Goal: Task Accomplishment & Management: Manage account settings

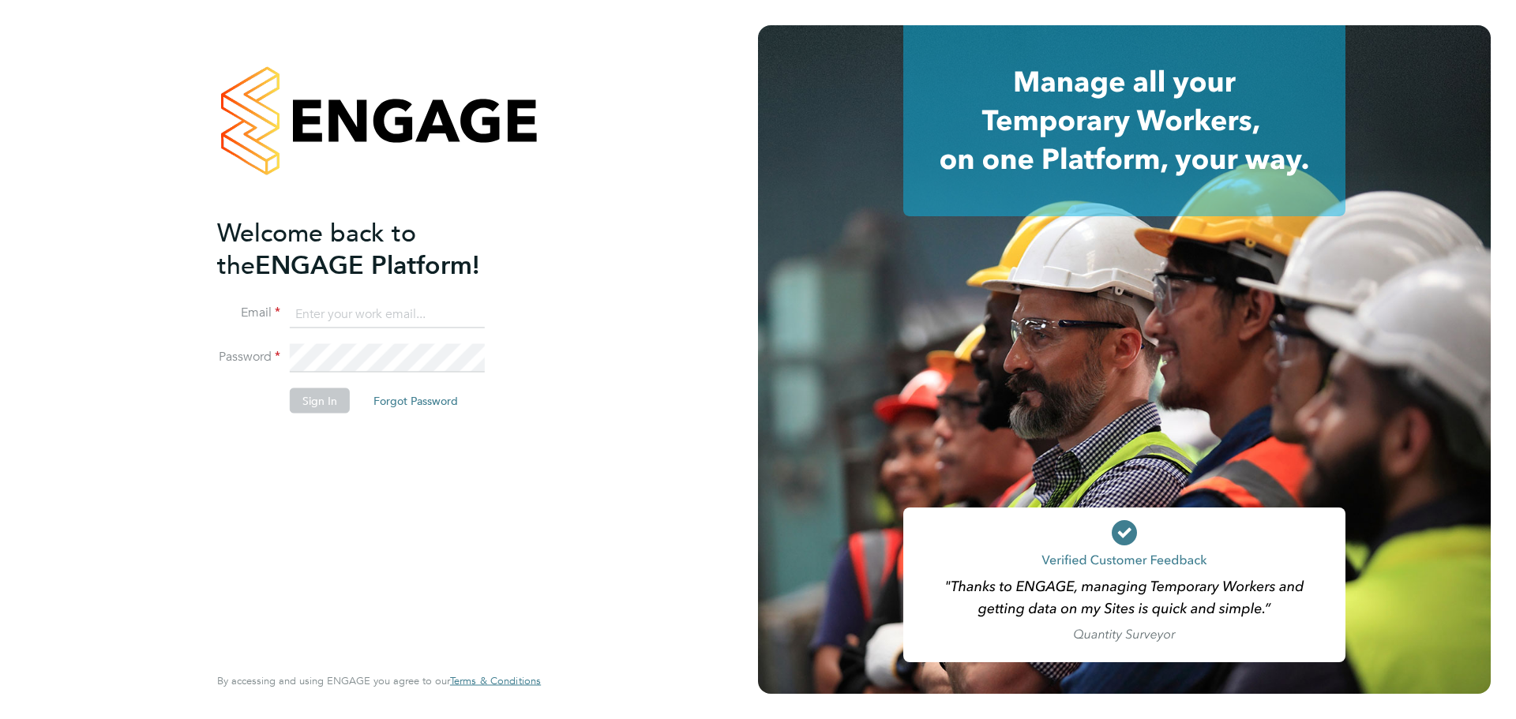
type input "[PERSON_NAME][EMAIL_ADDRESS][DOMAIN_NAME]"
click at [327, 396] on button "Sign In" at bounding box center [320, 401] width 60 height 25
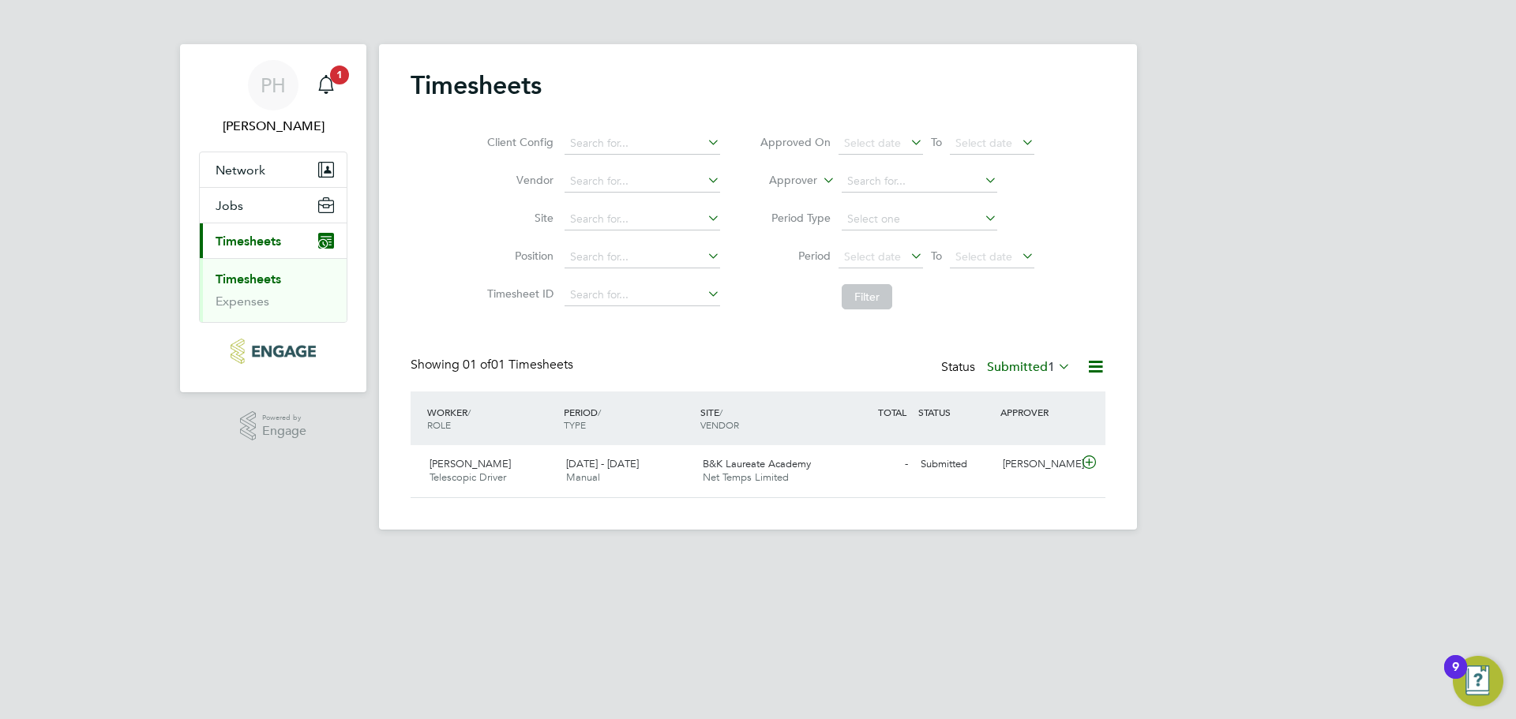
scroll to position [40, 137]
click at [475, 465] on span "[PERSON_NAME]" at bounding box center [470, 463] width 81 height 13
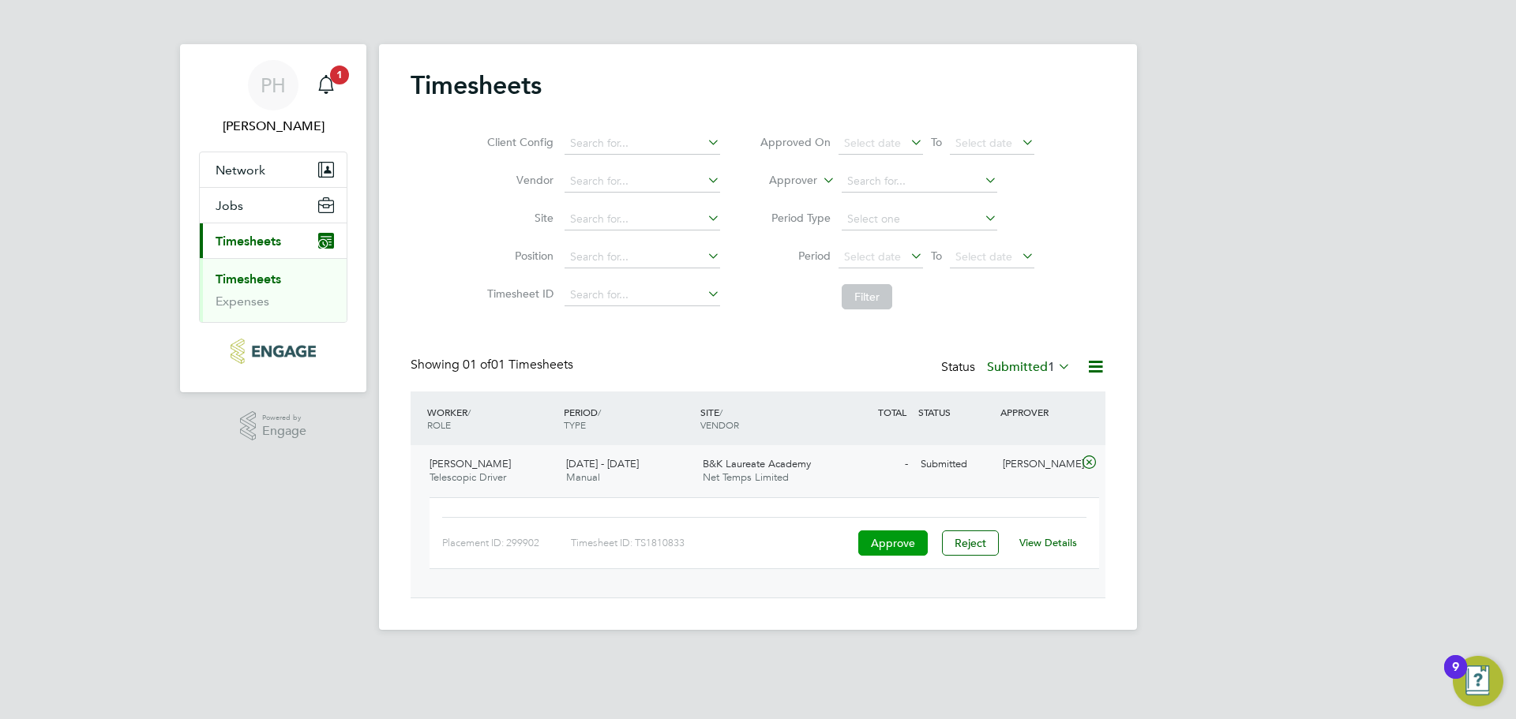
click at [889, 538] on button "Approve" at bounding box center [892, 543] width 69 height 25
click at [1044, 546] on link "View Details" at bounding box center [1048, 542] width 58 height 13
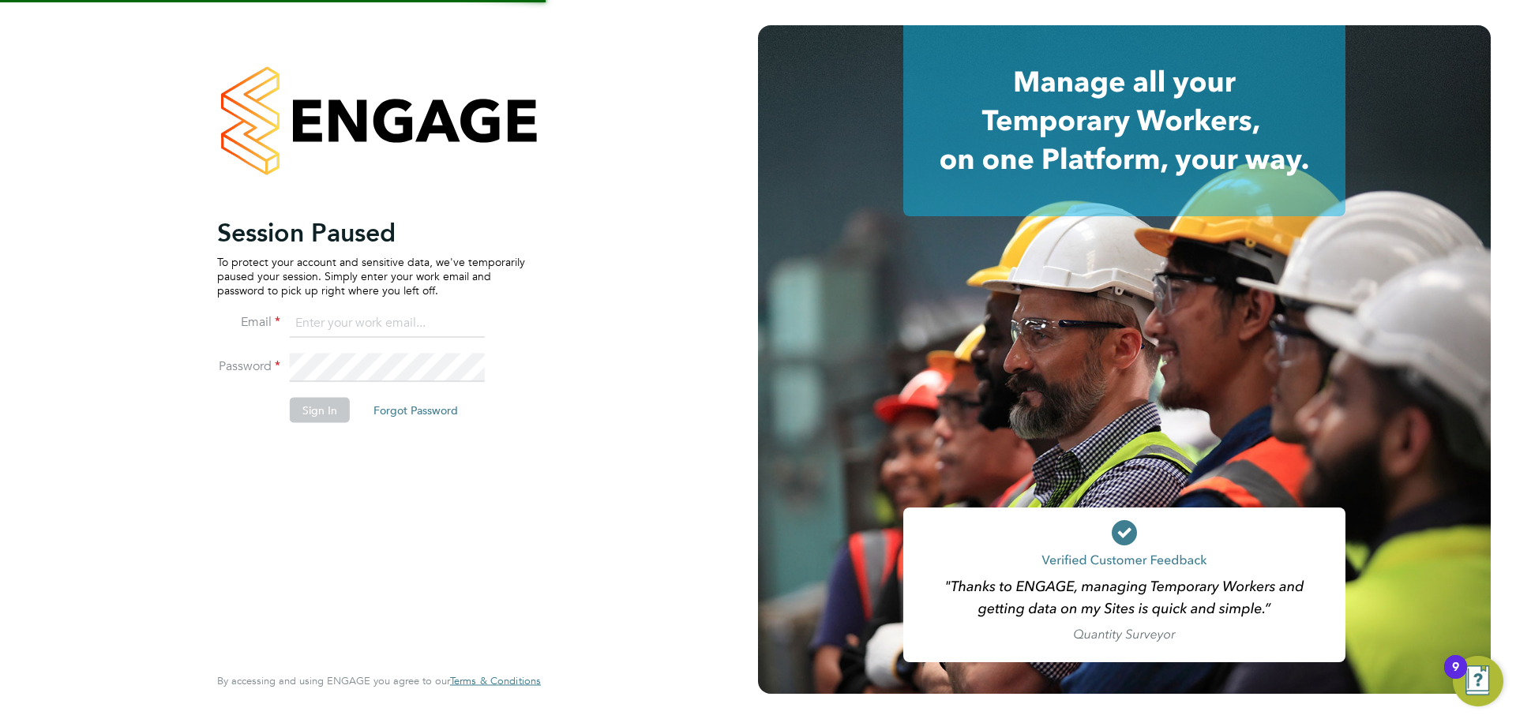
type input "[PERSON_NAME][EMAIL_ADDRESS][DOMAIN_NAME]"
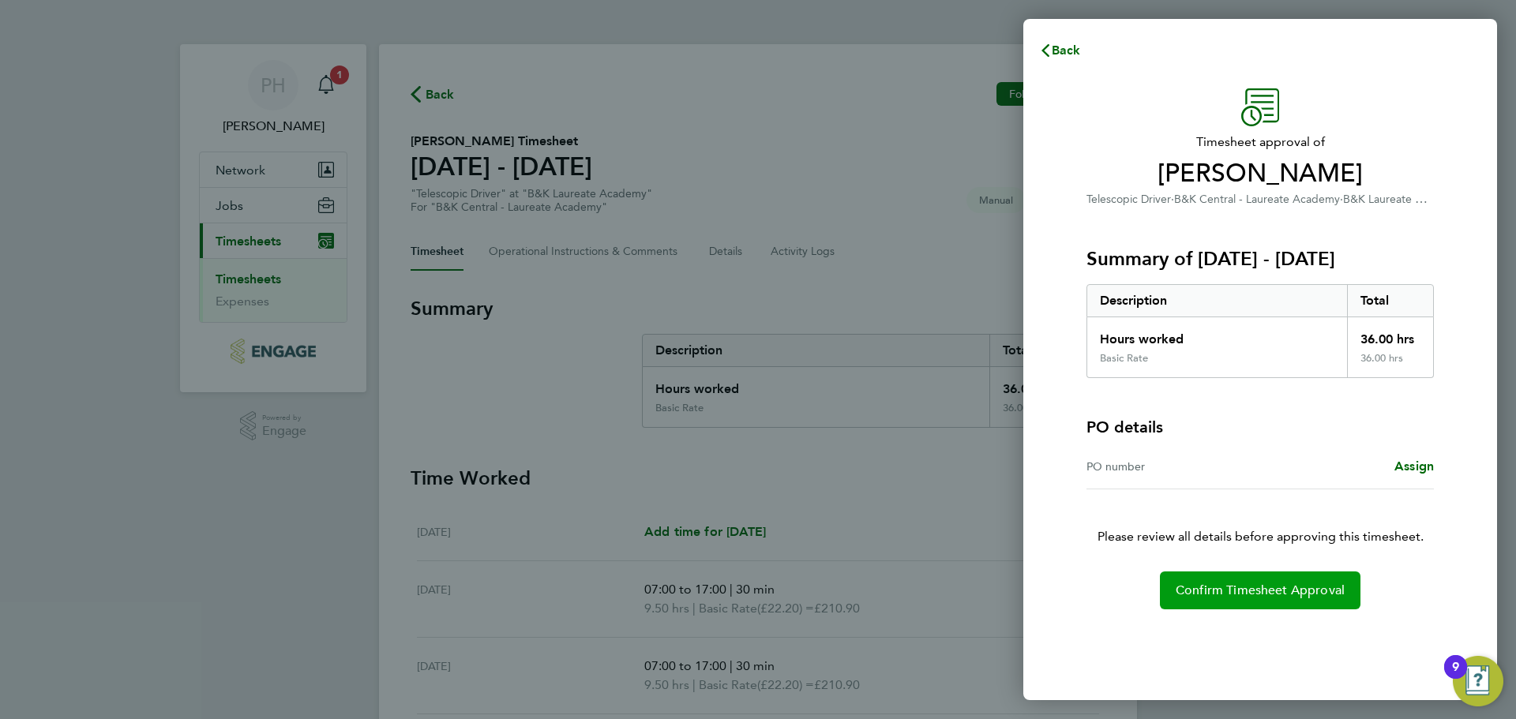
click at [1205, 588] on span "Confirm Timesheet Approval" at bounding box center [1260, 591] width 169 height 16
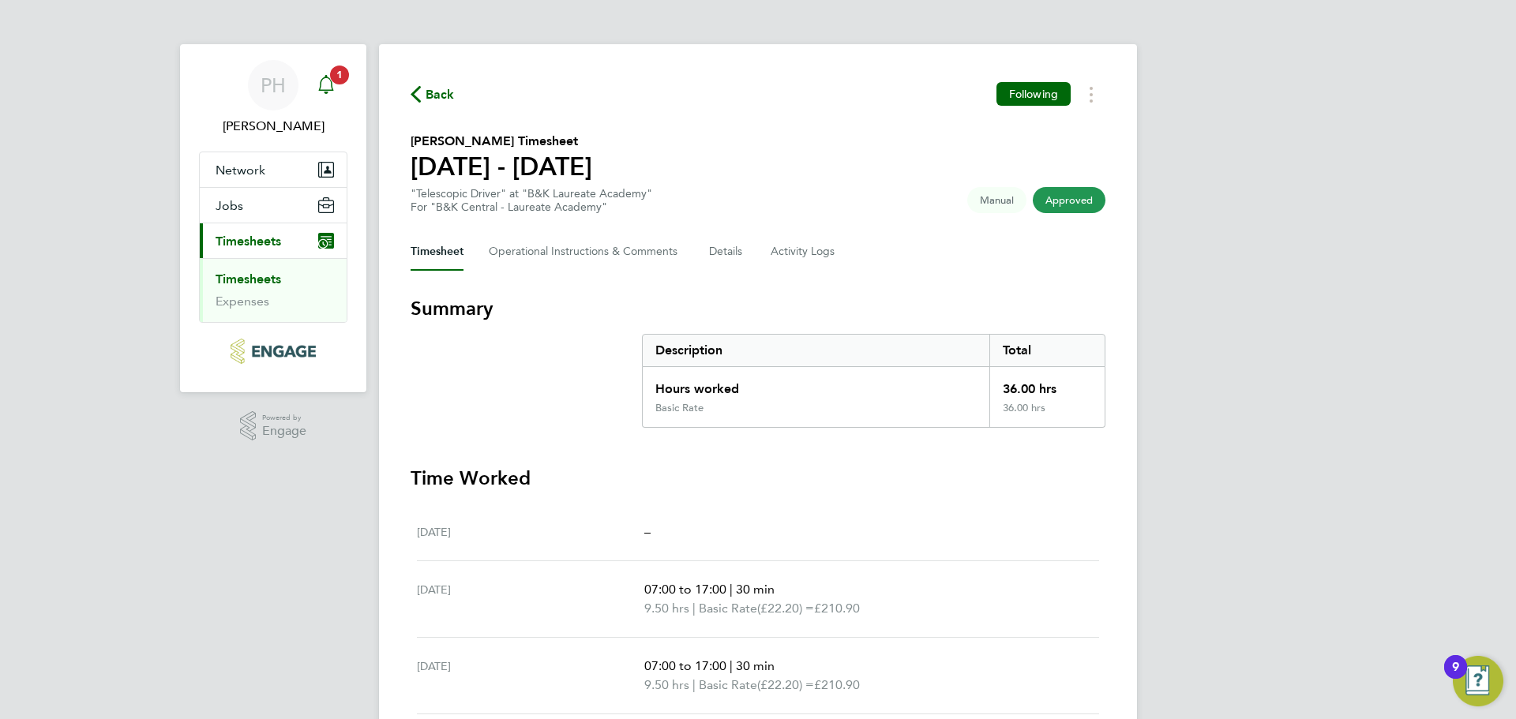
click at [326, 86] on icon "Main navigation" at bounding box center [326, 84] width 19 height 19
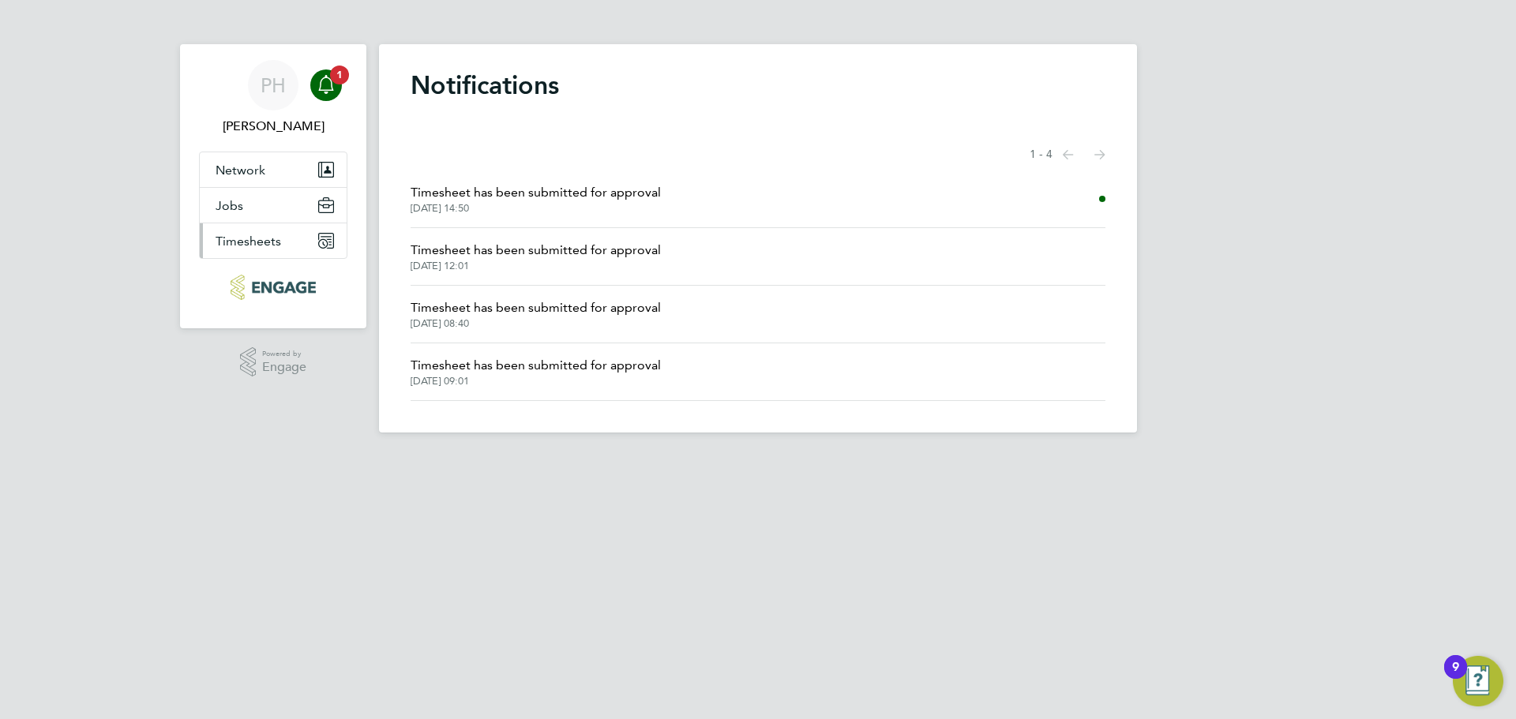
click at [267, 243] on span "Timesheets" at bounding box center [249, 241] width 66 height 15
click at [337, 76] on span "1" at bounding box center [339, 75] width 19 height 19
click at [267, 175] on button "Network" at bounding box center [273, 169] width 147 height 35
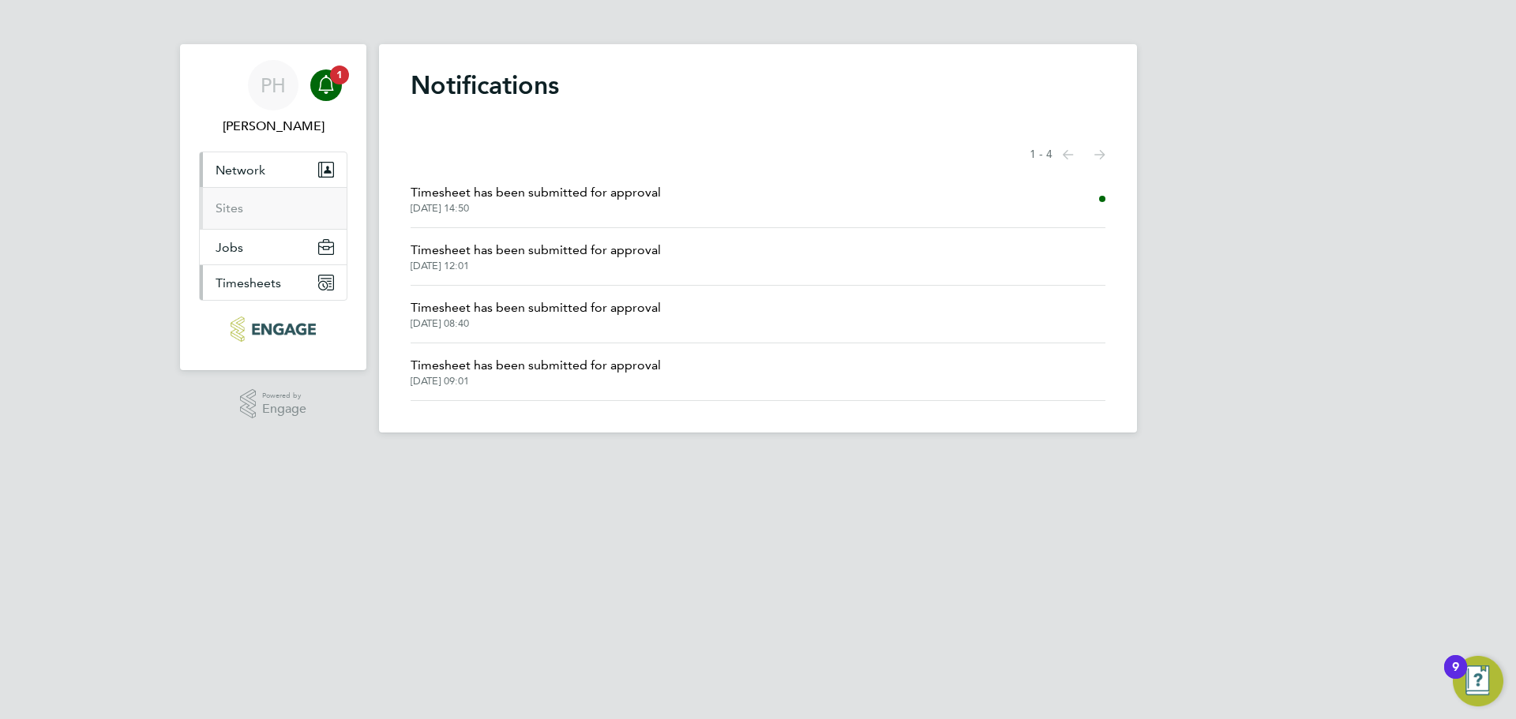
click at [251, 280] on span "Timesheets" at bounding box center [249, 283] width 66 height 15
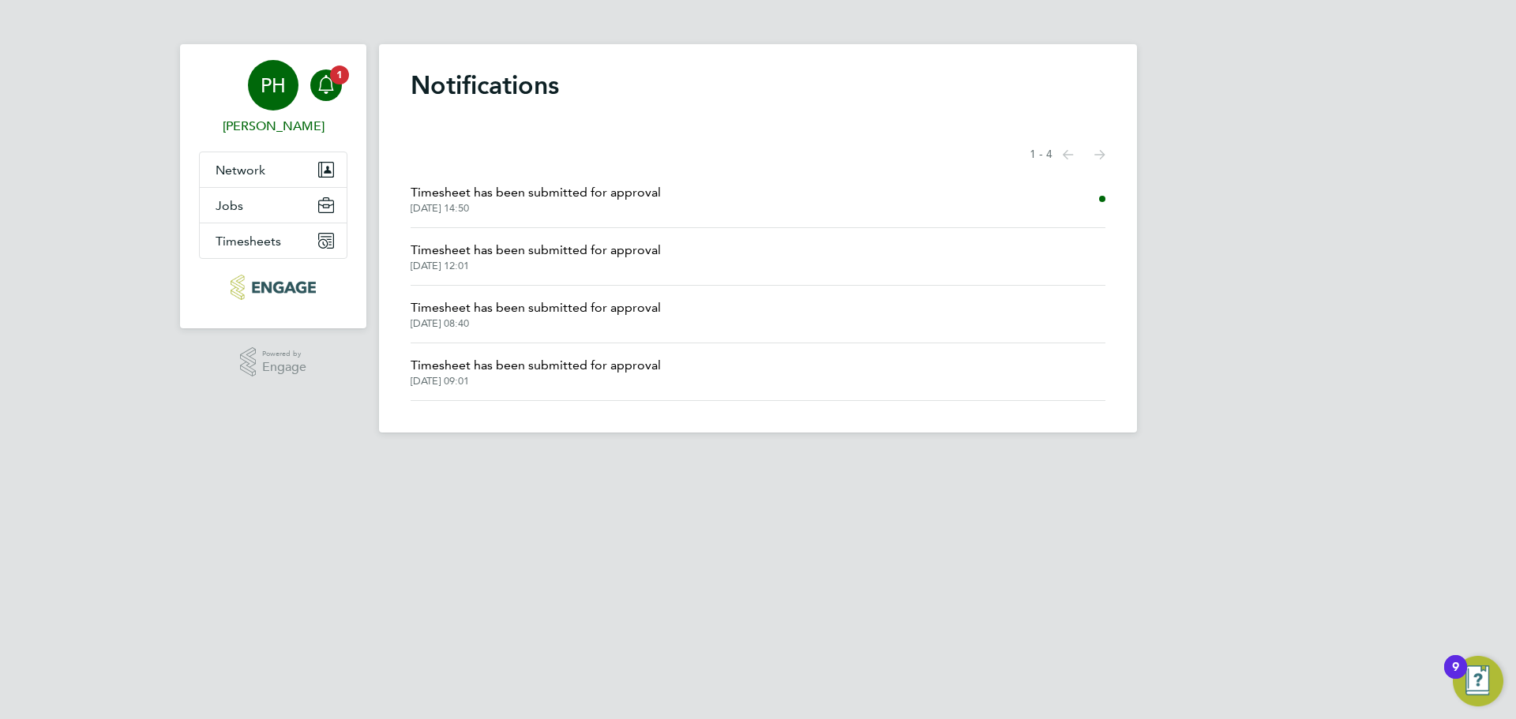
click at [263, 92] on span "PH" at bounding box center [273, 85] width 25 height 21
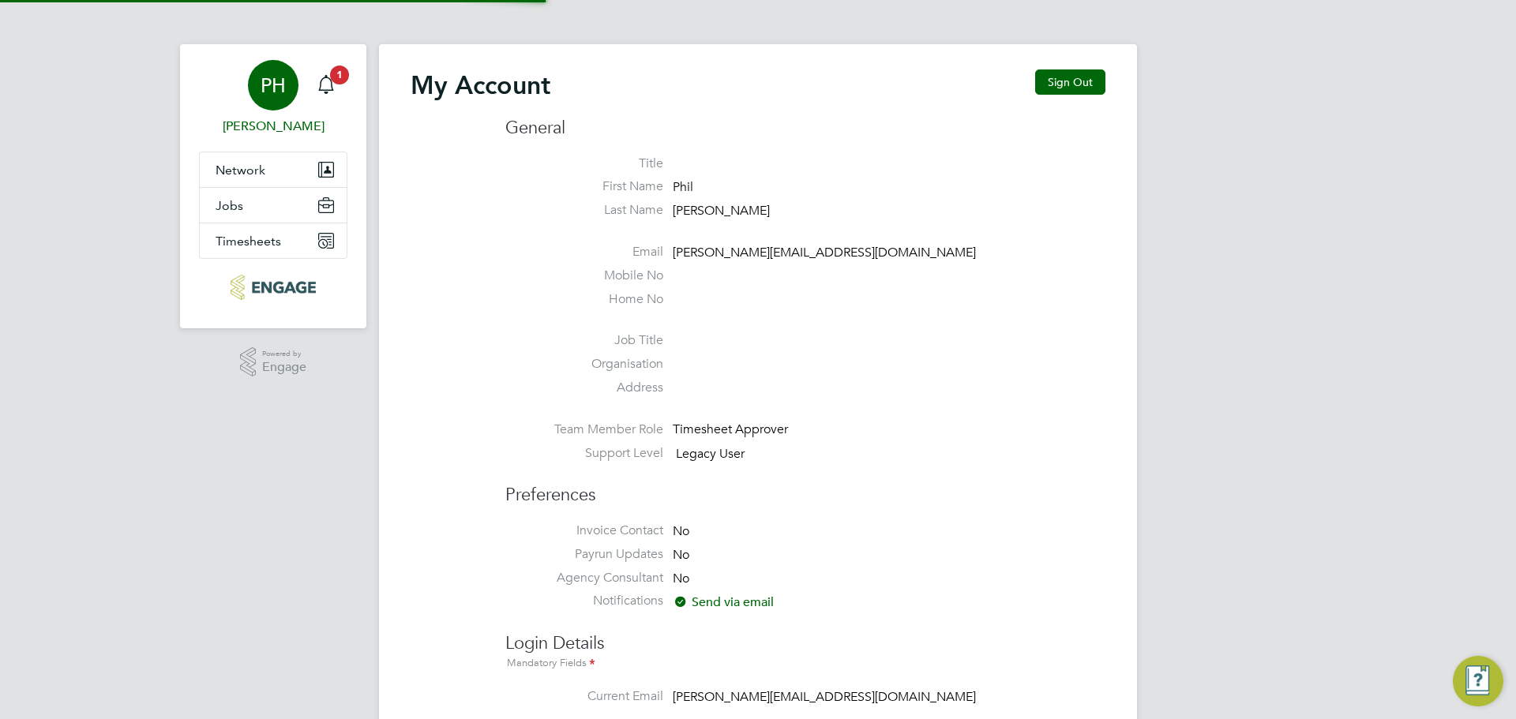
type input "[PERSON_NAME][EMAIL_ADDRESS][DOMAIN_NAME]"
click at [1060, 77] on button "Sign Out" at bounding box center [1070, 81] width 70 height 25
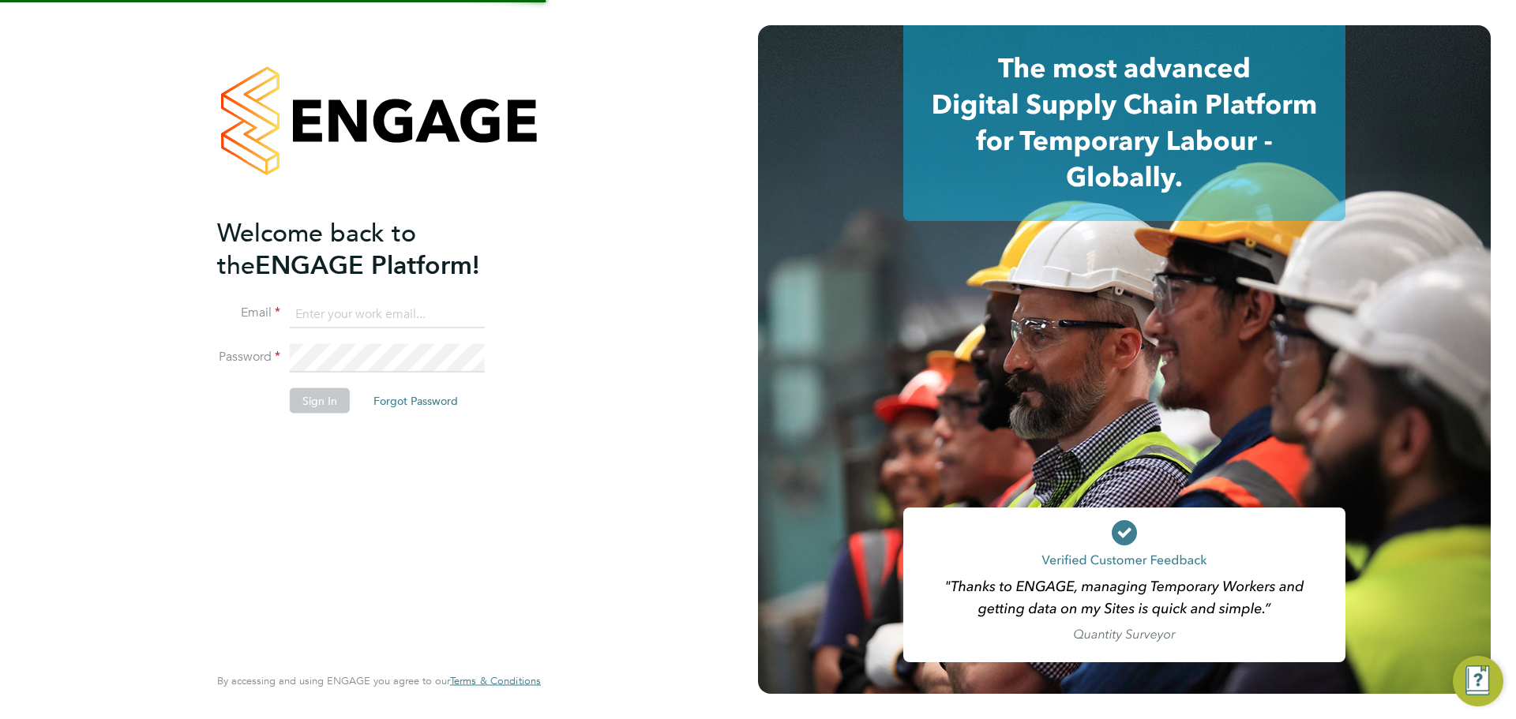
type input "[PERSON_NAME][EMAIL_ADDRESS][DOMAIN_NAME]"
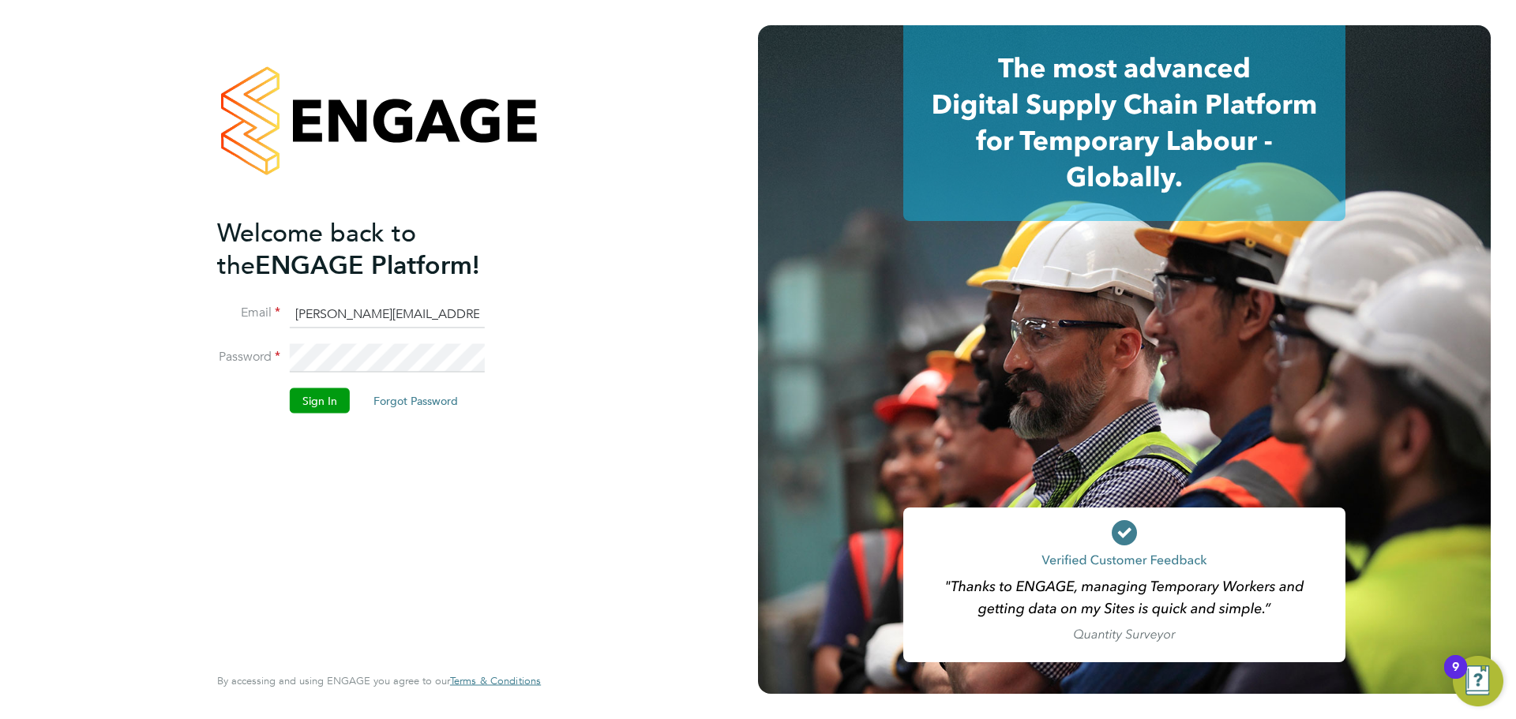
click at [317, 393] on button "Sign In" at bounding box center [320, 401] width 60 height 25
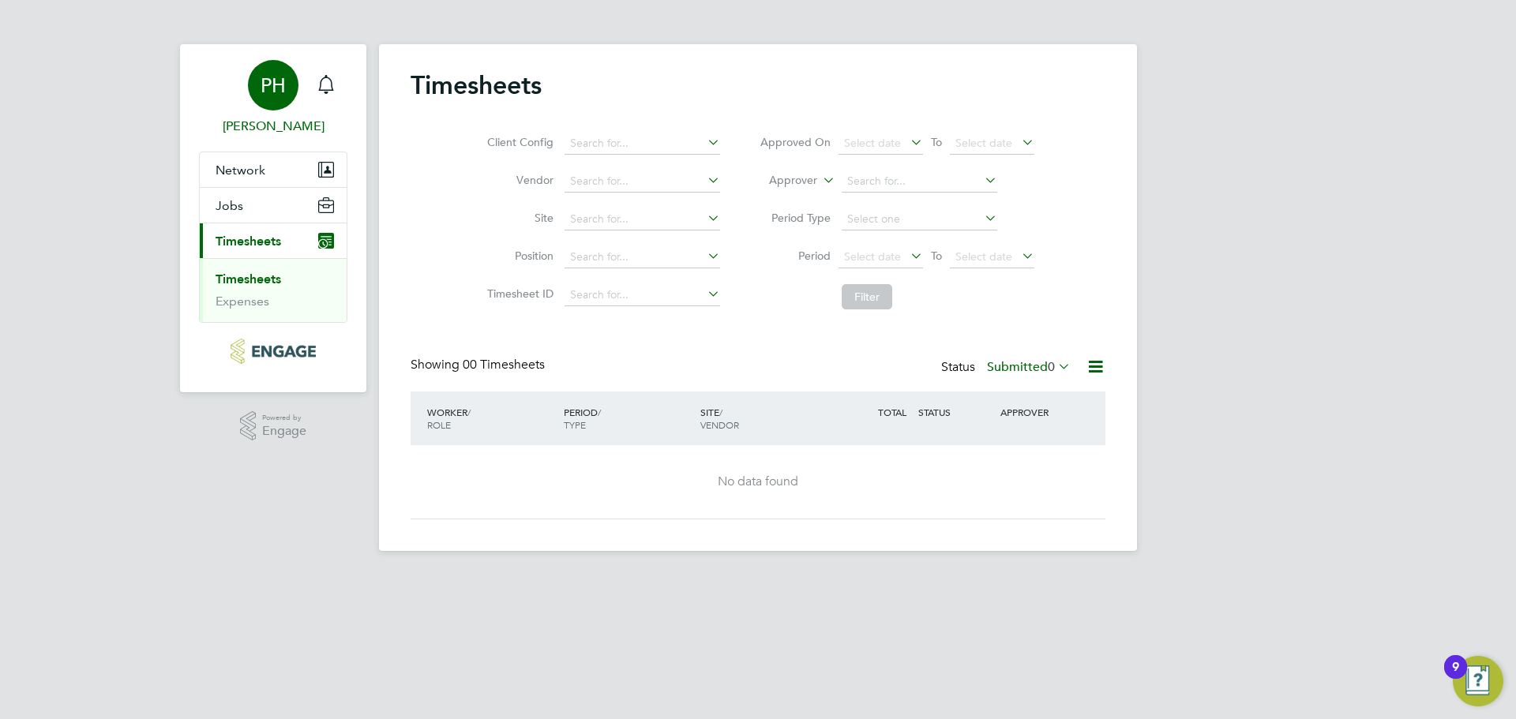
click at [277, 115] on link "PH [PERSON_NAME]" at bounding box center [273, 98] width 148 height 76
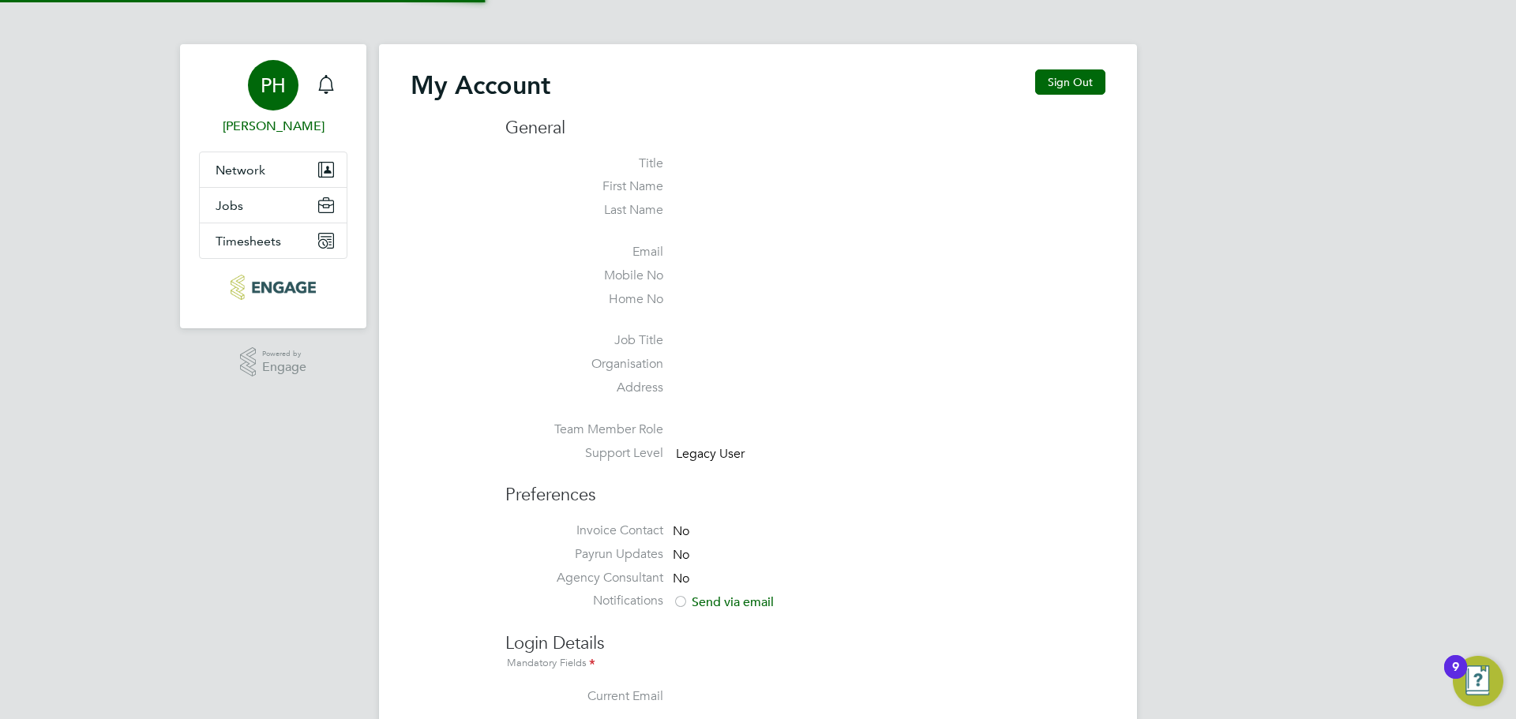
type input "[PERSON_NAME][EMAIL_ADDRESS][DOMAIN_NAME]"
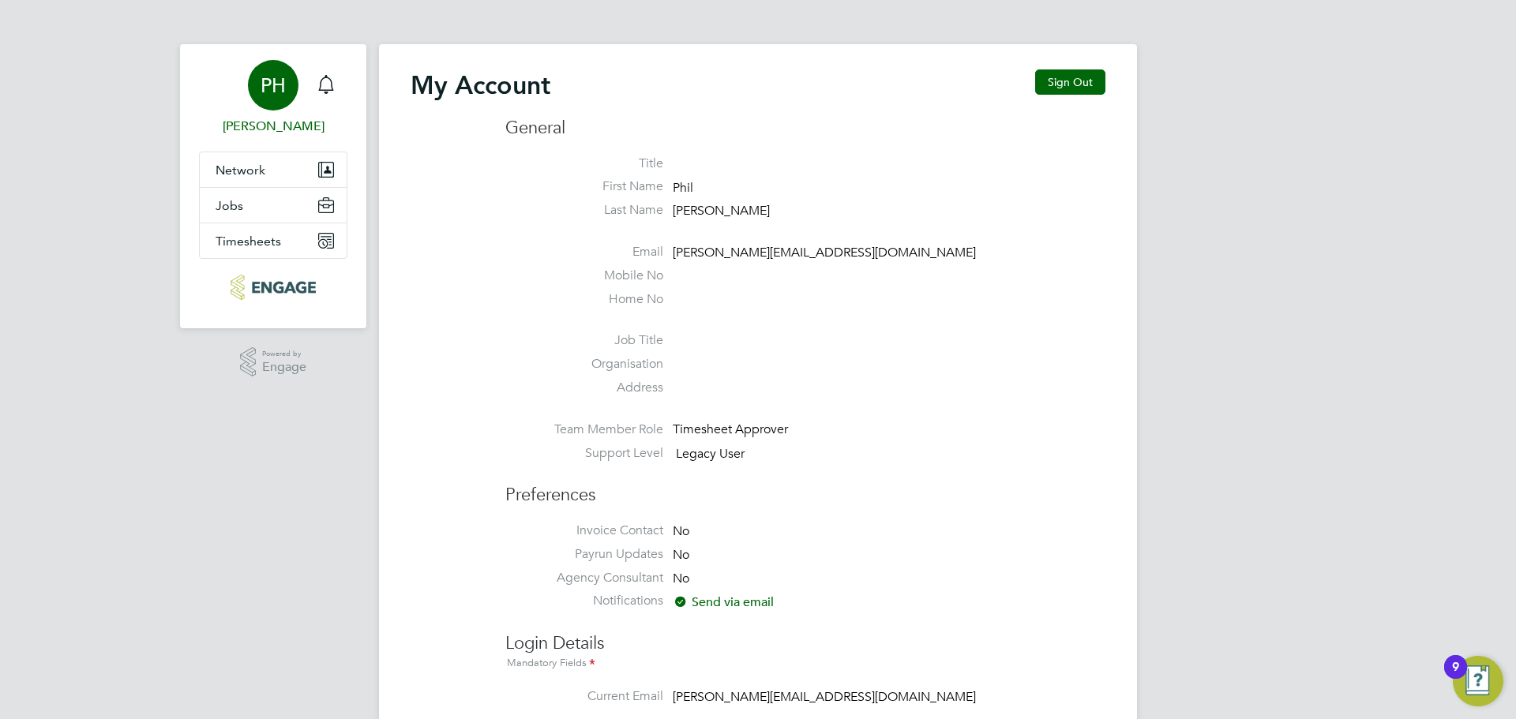
click at [282, 115] on link "PH [PERSON_NAME]" at bounding box center [273, 98] width 148 height 76
click at [1074, 90] on button "Sign Out" at bounding box center [1070, 81] width 70 height 25
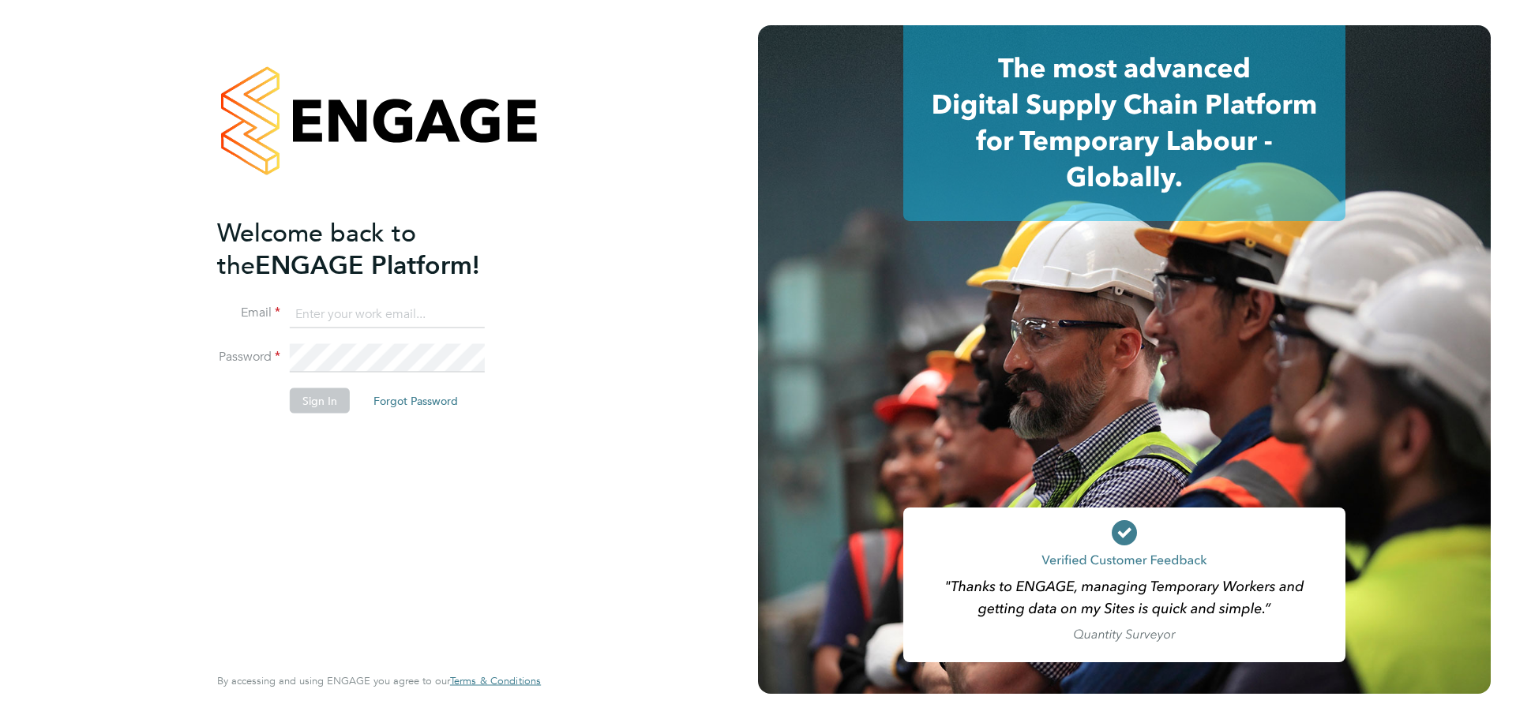
type input "[PERSON_NAME][EMAIL_ADDRESS][DOMAIN_NAME]"
click at [299, 381] on li "Password" at bounding box center [371, 366] width 308 height 44
click at [302, 396] on button "Sign In" at bounding box center [320, 401] width 60 height 25
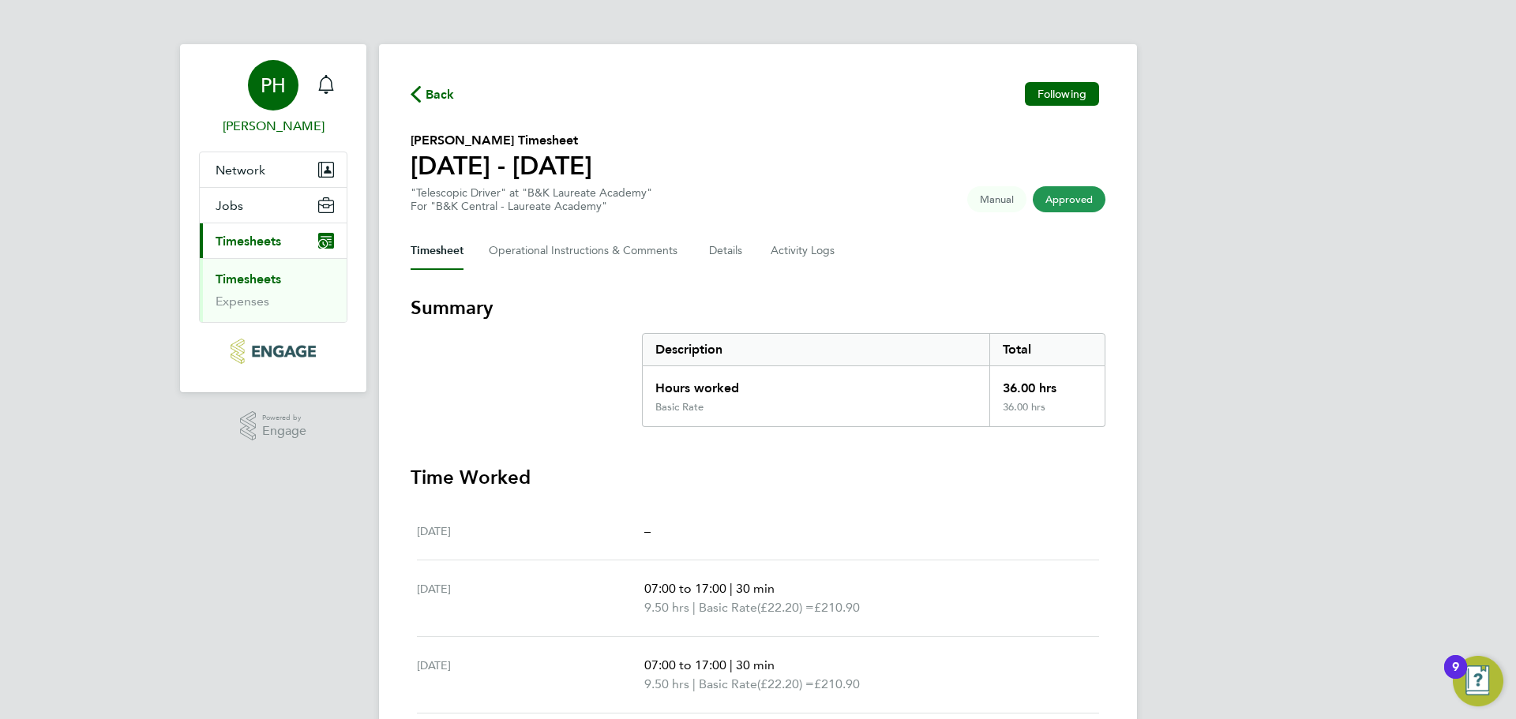
drag, startPoint x: 265, startPoint y: 80, endPoint x: 274, endPoint y: 92, distance: 15.3
click at [266, 81] on span "PH" at bounding box center [273, 85] width 25 height 21
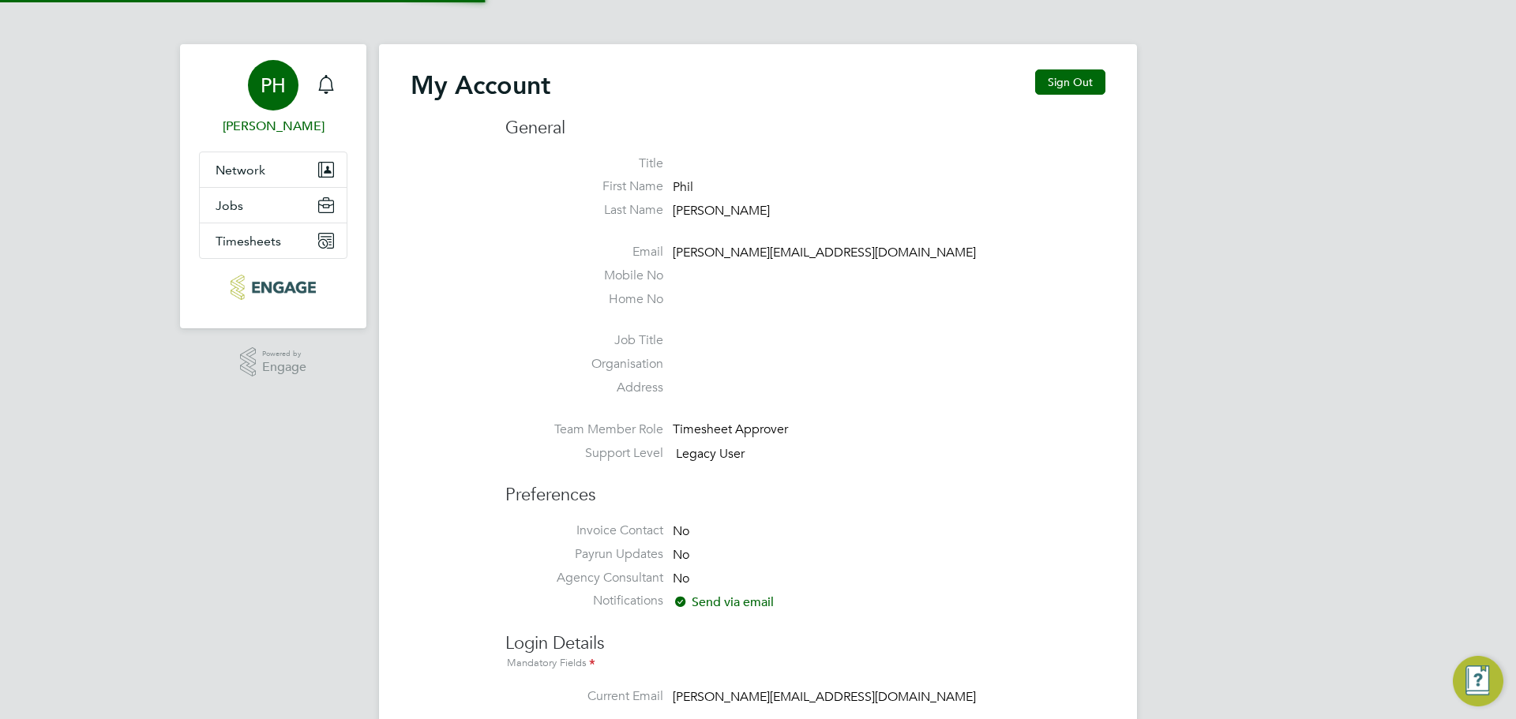
type input "[PERSON_NAME][EMAIL_ADDRESS][DOMAIN_NAME]"
click at [1076, 77] on button "Sign Out" at bounding box center [1070, 81] width 70 height 25
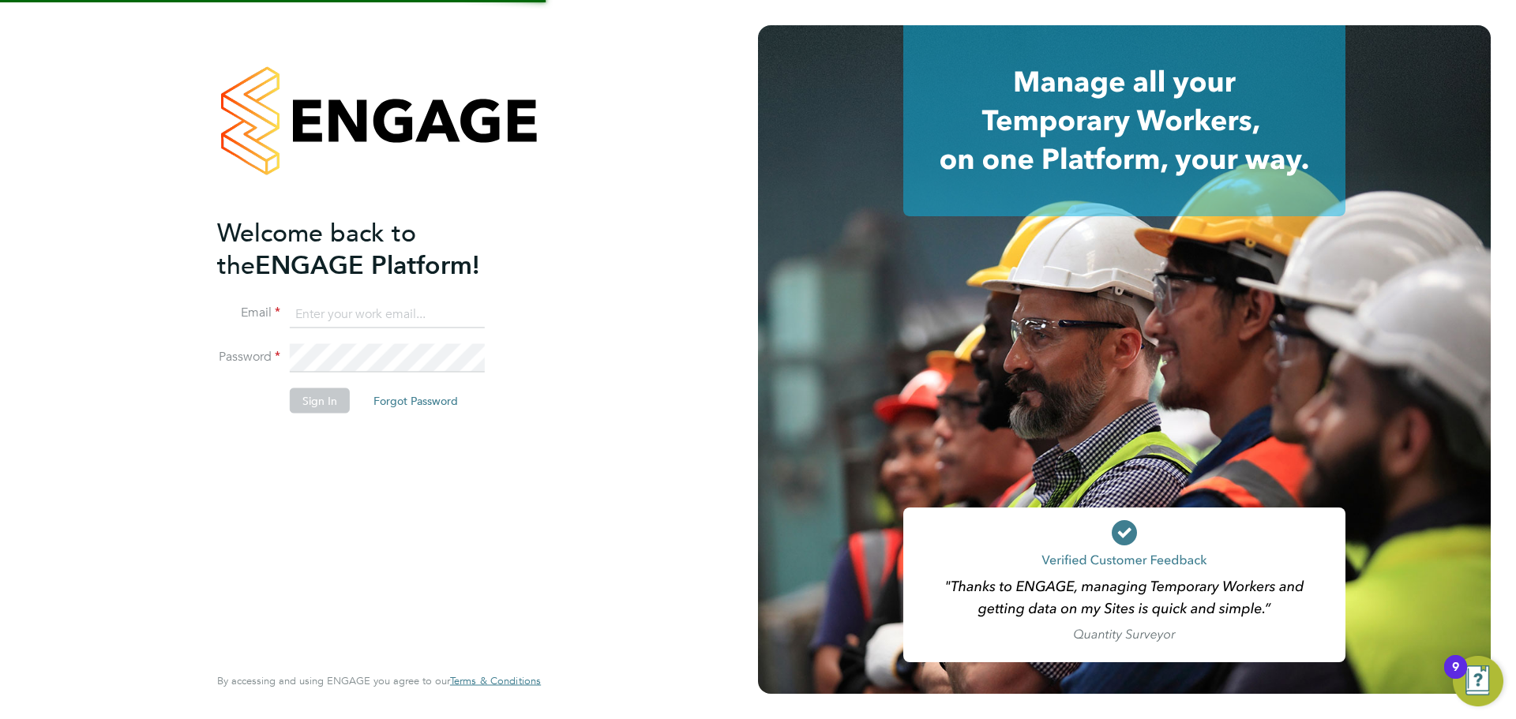
type input "[PERSON_NAME][EMAIL_ADDRESS][DOMAIN_NAME]"
